Goal: Transaction & Acquisition: Purchase product/service

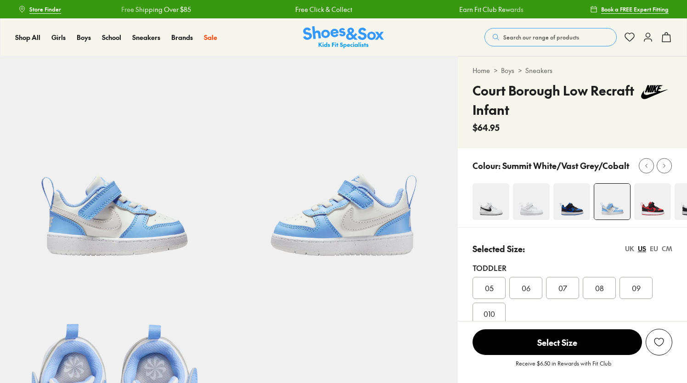
select select "*"
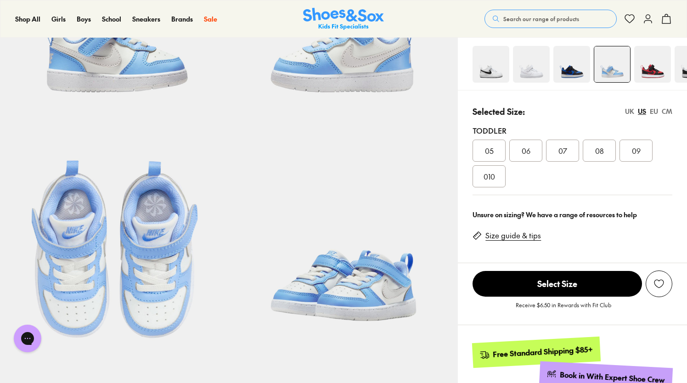
scroll to position [174, 0]
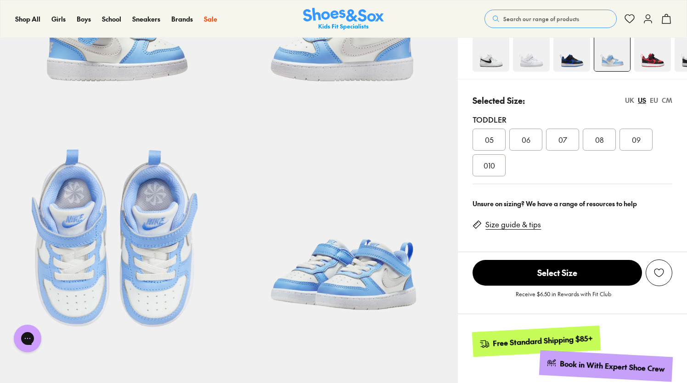
click at [522, 221] on link "Size guide & tips" at bounding box center [513, 224] width 56 height 10
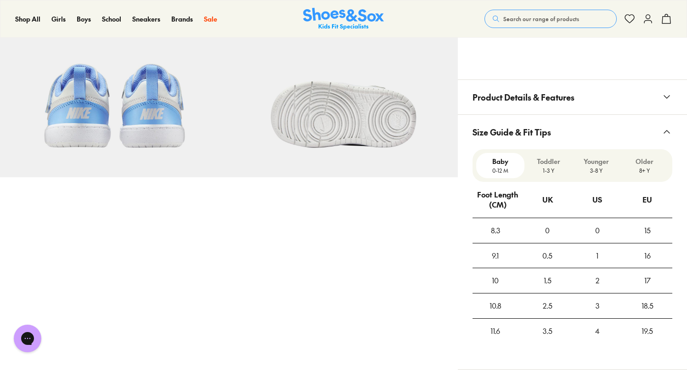
scroll to position [647, 0]
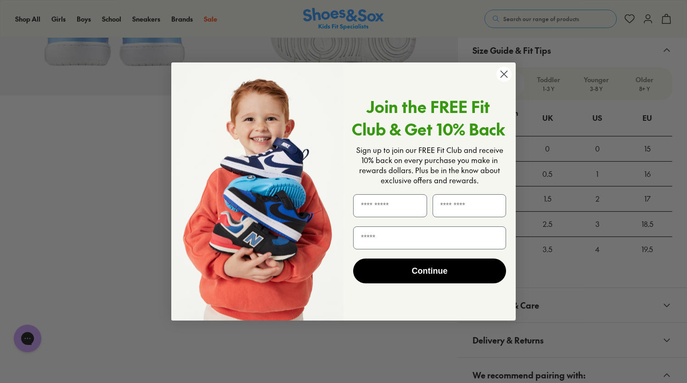
click at [501, 79] on circle "Close dialog" at bounding box center [503, 74] width 15 height 15
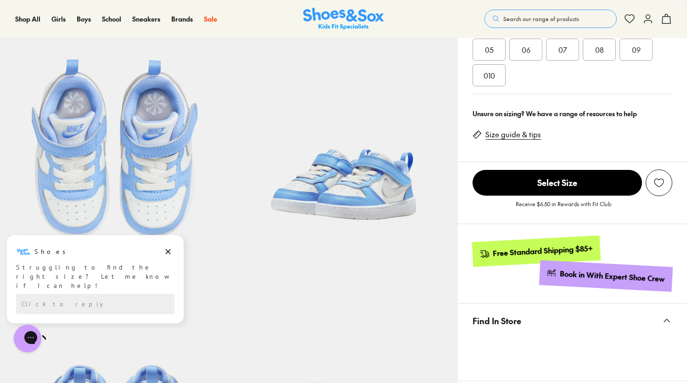
scroll to position [0, 0]
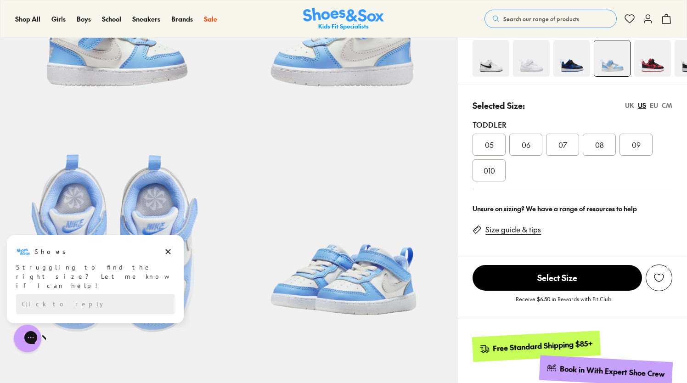
scroll to position [174, 0]
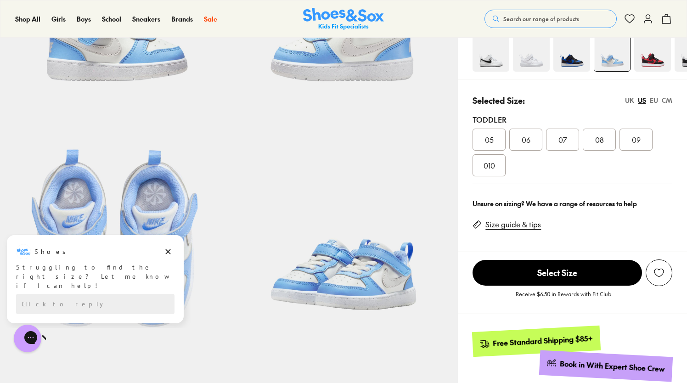
click at [664, 97] on div "CM" at bounding box center [666, 100] width 11 height 10
click at [516, 224] on link "Size guide & tips" at bounding box center [513, 224] width 56 height 10
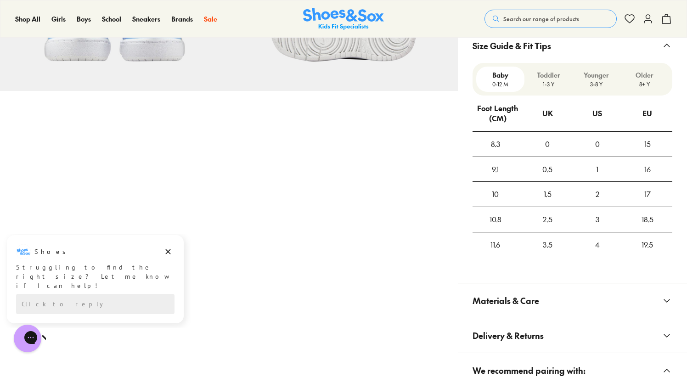
scroll to position [678, 0]
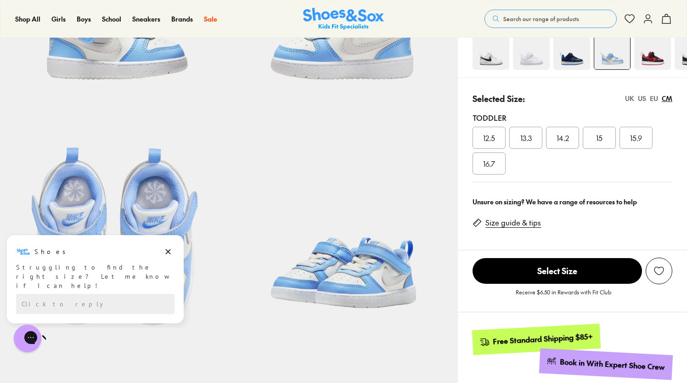
scroll to position [174, 0]
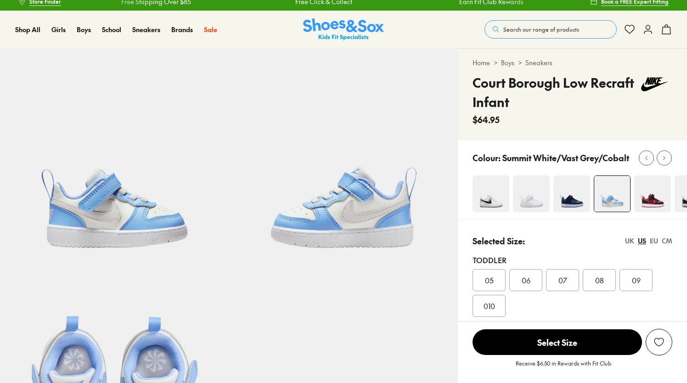
select select "*"
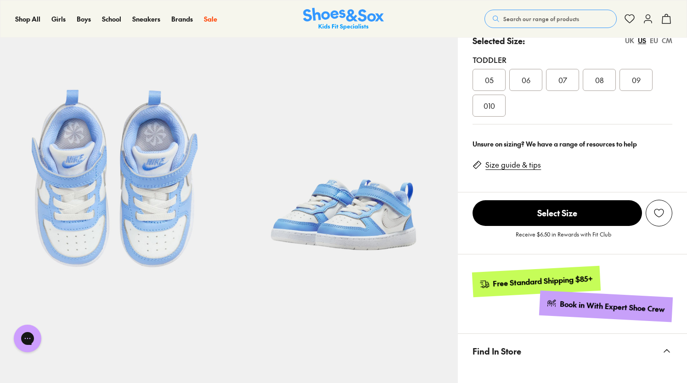
drag, startPoint x: 688, startPoint y: 82, endPoint x: 689, endPoint y: 62, distance: 20.2
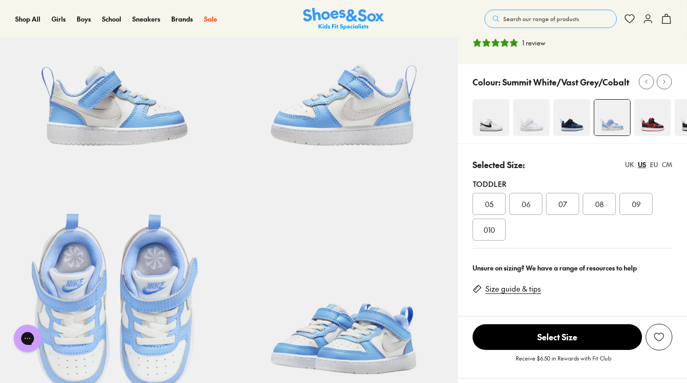
scroll to position [84, 0]
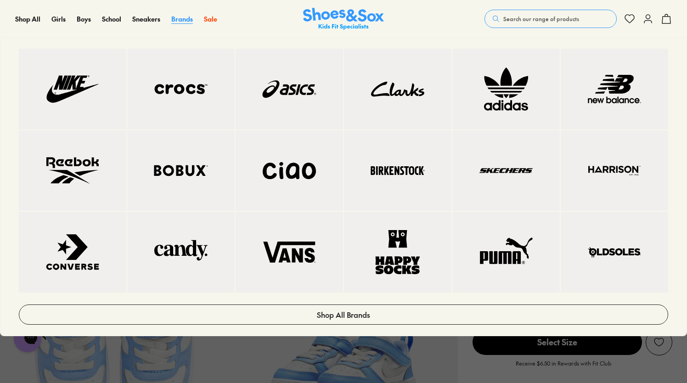
click at [177, 19] on span "Brands" at bounding box center [182, 18] width 22 height 9
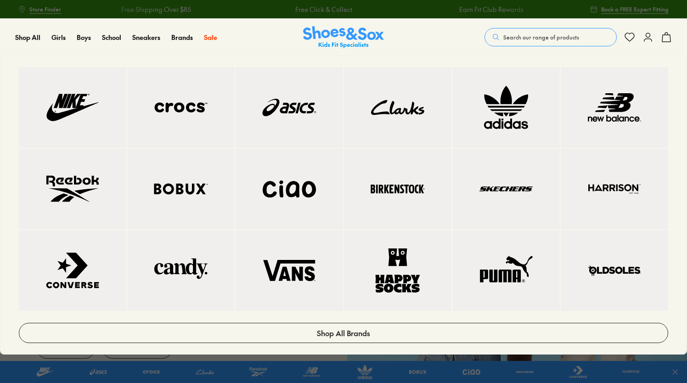
click at [84, 112] on img at bounding box center [72, 107] width 71 height 44
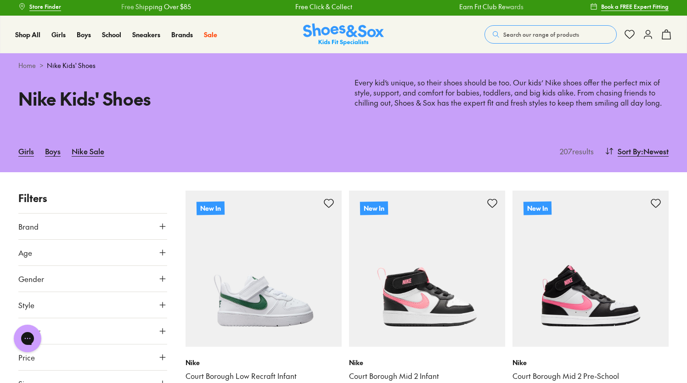
drag, startPoint x: 688, startPoint y: 37, endPoint x: 690, endPoint y: 59, distance: 22.1
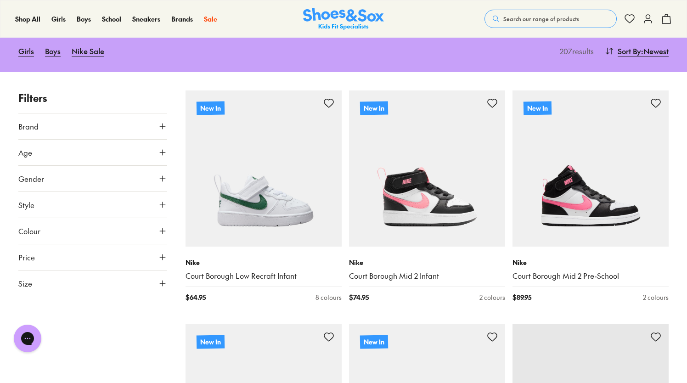
scroll to position [97, 0]
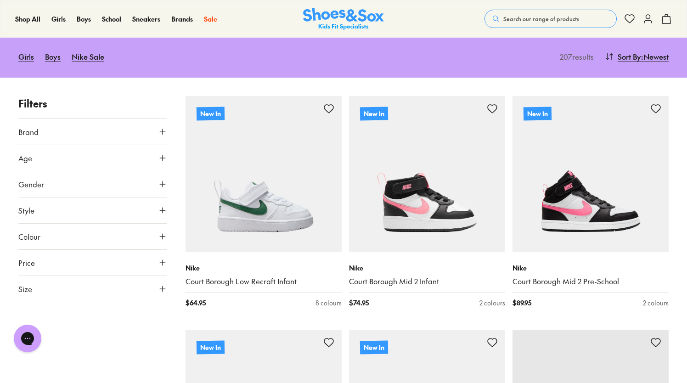
click at [163, 285] on icon at bounding box center [162, 288] width 9 height 9
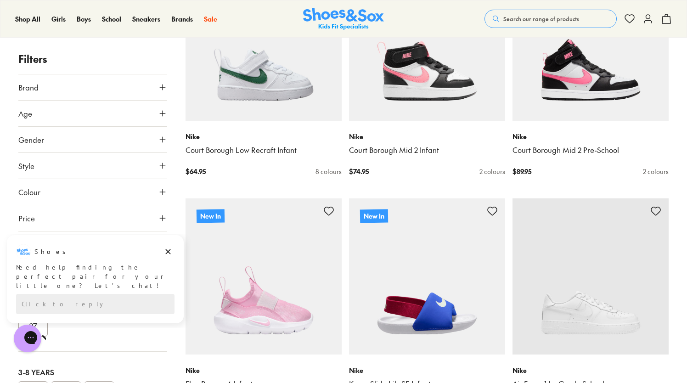
scroll to position [0, 0]
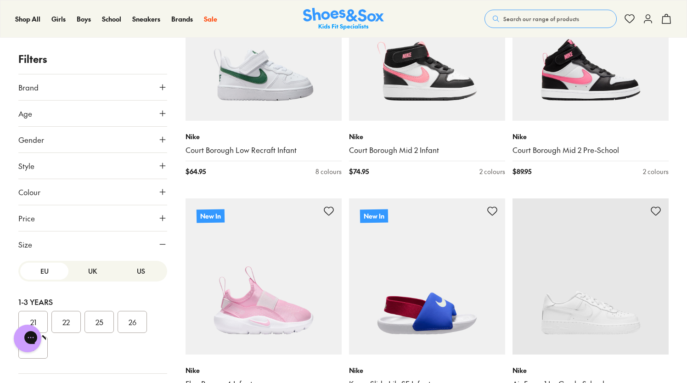
click at [41, 320] on button "21" at bounding box center [32, 322] width 29 height 22
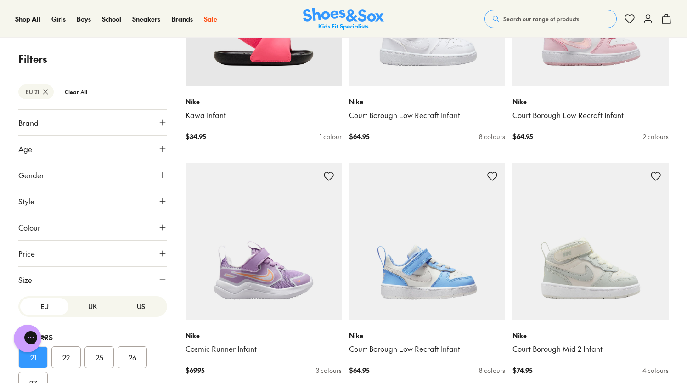
scroll to position [1931, 0]
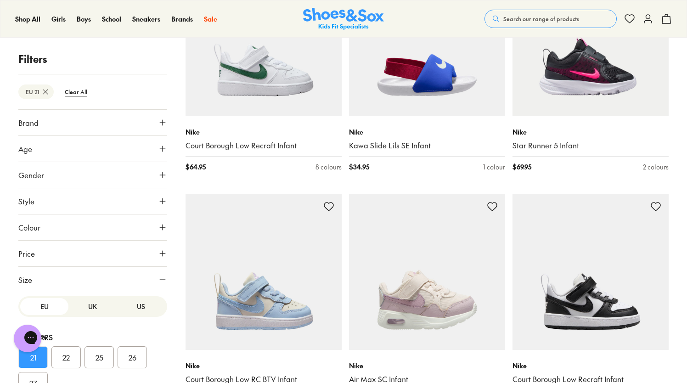
scroll to position [362, 0]
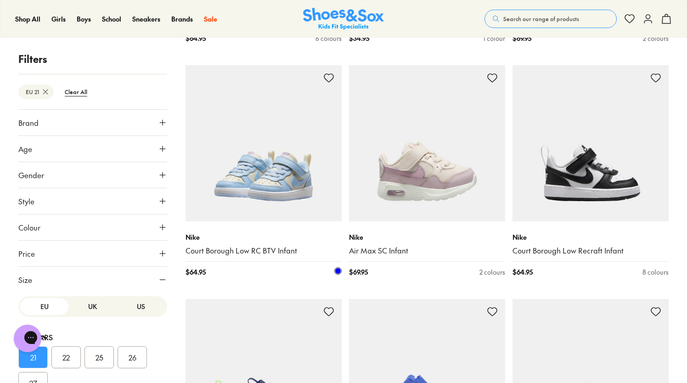
click at [262, 164] on img at bounding box center [263, 143] width 156 height 156
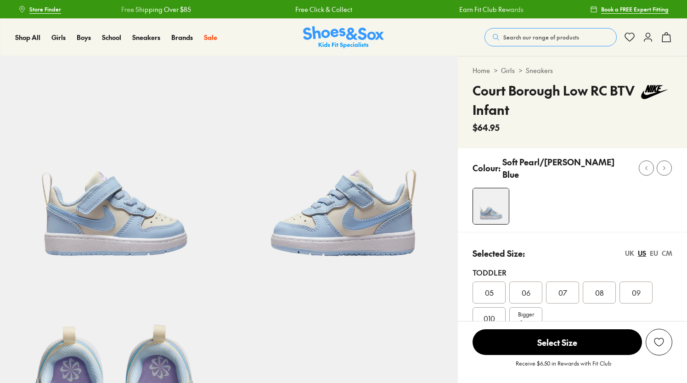
select select "*"
